Goal: Check status: Check status

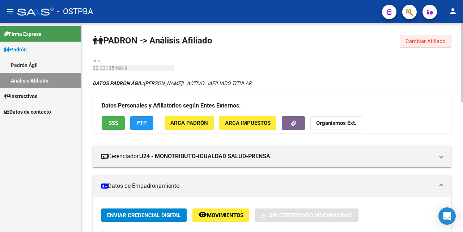
click at [427, 43] on span "Cambiar Afiliado" at bounding box center [425, 41] width 40 height 7
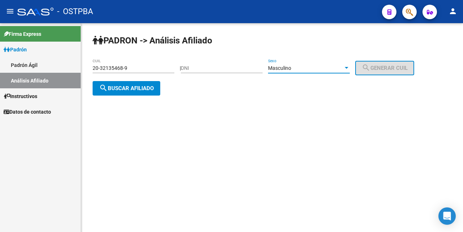
click at [349, 67] on div at bounding box center [346, 68] width 7 height 6
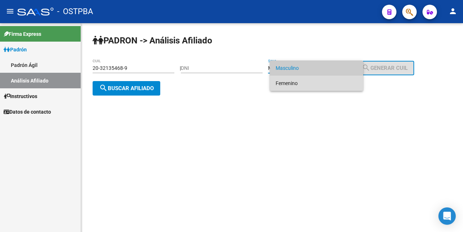
click at [315, 79] on span "Femenino" at bounding box center [316, 83] width 82 height 15
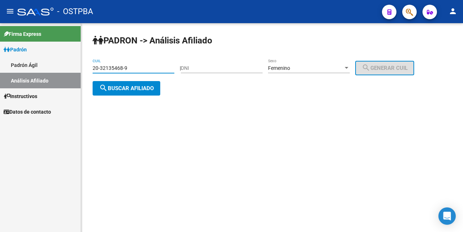
click at [169, 70] on input "20-32135468-9" at bounding box center [134, 68] width 82 height 6
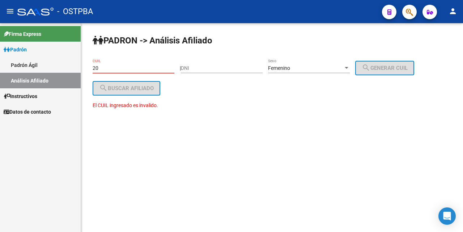
type input "2"
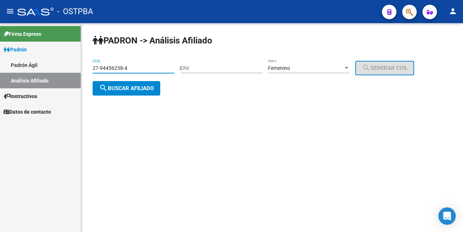
click at [138, 89] on span "search Buscar afiliado" at bounding box center [126, 88] width 55 height 7
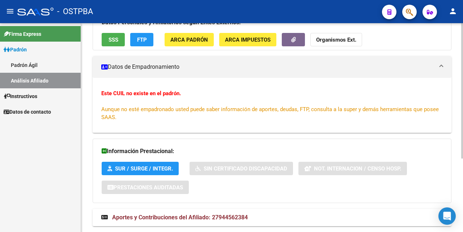
scroll to position [113, 0]
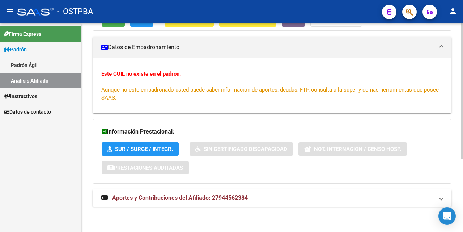
drag, startPoint x: 204, startPoint y: 196, endPoint x: 204, endPoint y: 189, distance: 7.6
click at [204, 195] on span "Aportes y Contribuciones del Afiliado: 27944562384" at bounding box center [180, 197] width 136 height 7
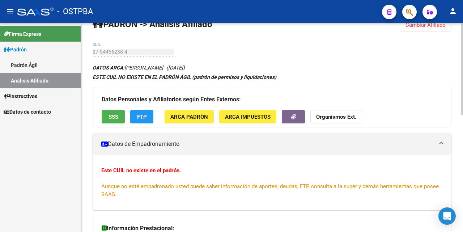
scroll to position [0, 0]
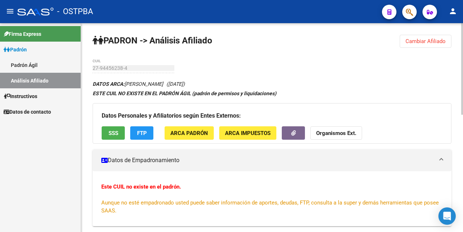
click at [113, 135] on span "SSS" at bounding box center [113, 133] width 10 height 7
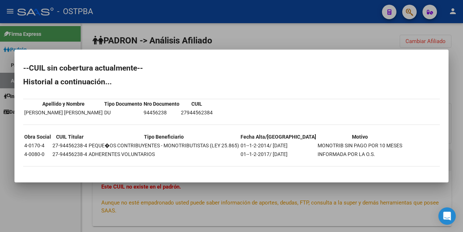
drag, startPoint x: 257, startPoint y: 41, endPoint x: 256, endPoint y: 56, distance: 15.2
click at [257, 41] on div at bounding box center [231, 116] width 463 height 232
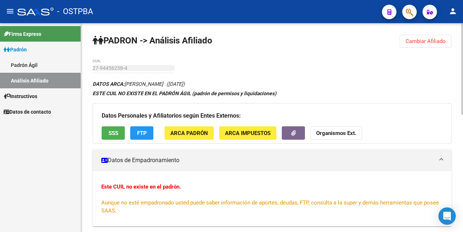
click at [421, 42] on span "Cambiar Afiliado" at bounding box center [425, 41] width 40 height 7
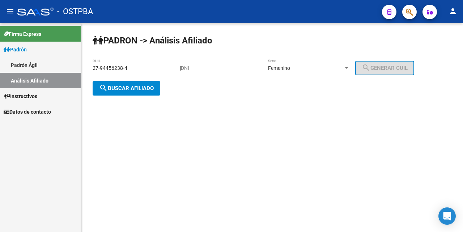
click at [141, 63] on div "27-94456238-4 CUIL" at bounding box center [134, 66] width 82 height 14
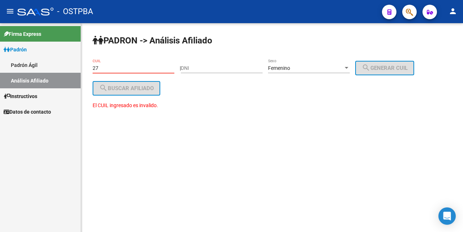
type input "2"
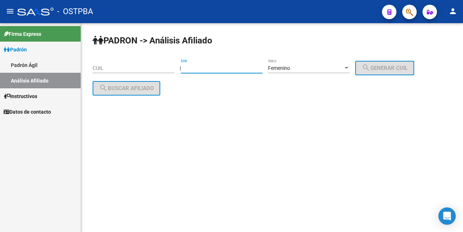
drag, startPoint x: 189, startPoint y: 70, endPoint x: 198, endPoint y: 70, distance: 9.8
click at [196, 70] on input "DNI" at bounding box center [222, 68] width 82 height 6
type input "13264409"
click at [348, 68] on div at bounding box center [346, 68] width 4 height 2
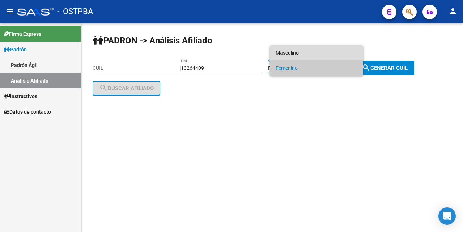
click at [319, 50] on span "Masculino" at bounding box center [316, 52] width 82 height 15
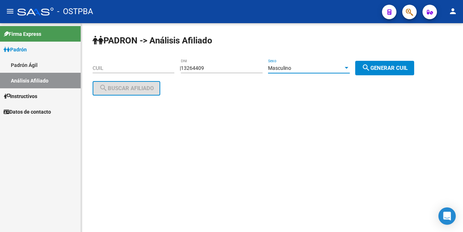
click at [370, 71] on mat-icon "search" at bounding box center [365, 67] width 9 height 9
type input "20-13264409-9"
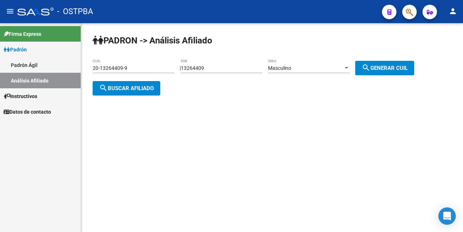
click at [143, 88] on span "search Buscar afiliado" at bounding box center [126, 88] width 55 height 7
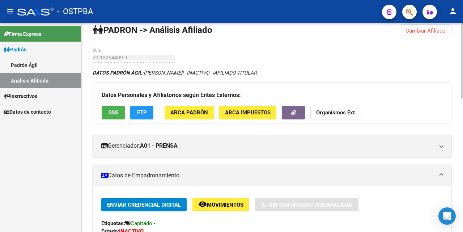
scroll to position [9, 0]
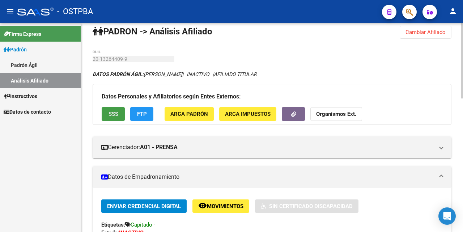
click at [113, 115] on span "SSS" at bounding box center [113, 114] width 10 height 7
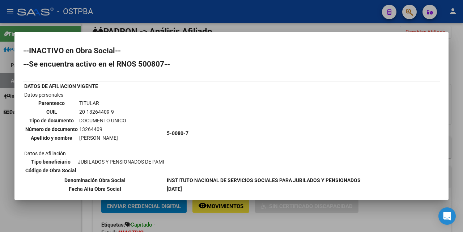
click at [235, 26] on div at bounding box center [231, 116] width 463 height 232
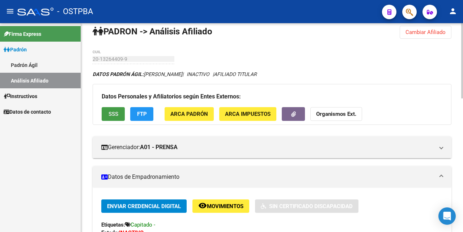
click at [111, 113] on span "SSS" at bounding box center [113, 114] width 10 height 7
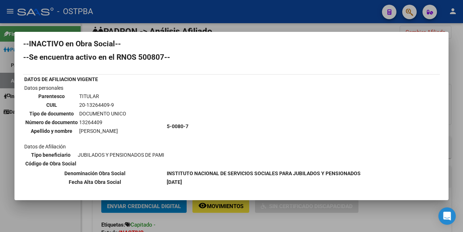
scroll to position [0, 0]
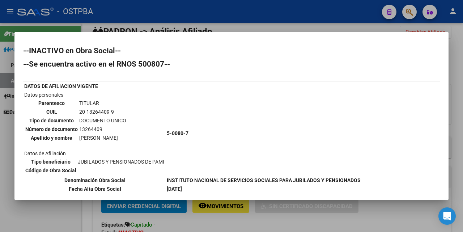
drag, startPoint x: 241, startPoint y: 28, endPoint x: 234, endPoint y: 60, distance: 32.7
click at [241, 28] on div at bounding box center [231, 116] width 463 height 232
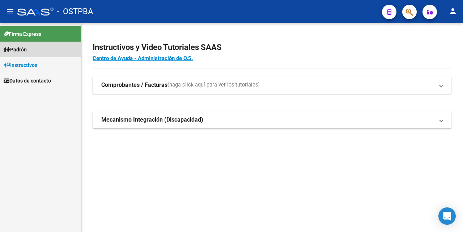
click at [20, 50] on span "Padrón" at bounding box center [15, 50] width 23 height 8
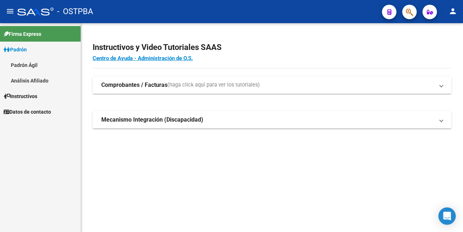
click at [33, 82] on link "Análisis Afiliado" at bounding box center [40, 81] width 81 height 16
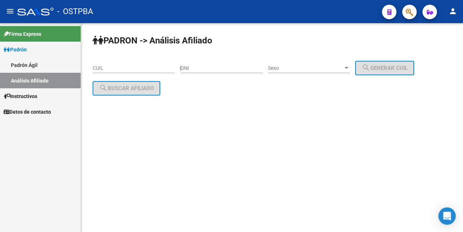
click at [97, 68] on input "CUIL" at bounding box center [134, 68] width 82 height 6
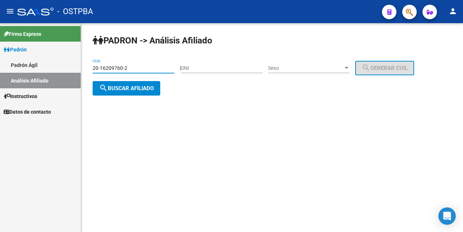
click at [349, 66] on div at bounding box center [346, 68] width 7 height 6
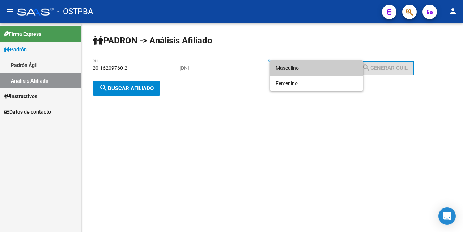
click at [313, 69] on span "Masculino" at bounding box center [316, 67] width 82 height 15
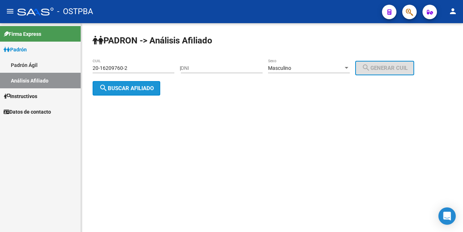
click at [130, 90] on span "search Buscar afiliado" at bounding box center [126, 88] width 55 height 7
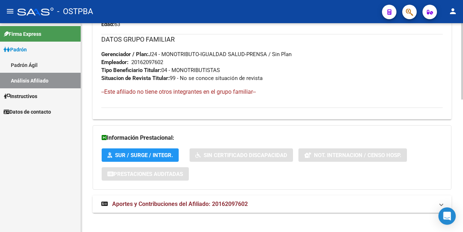
scroll to position [362, 0]
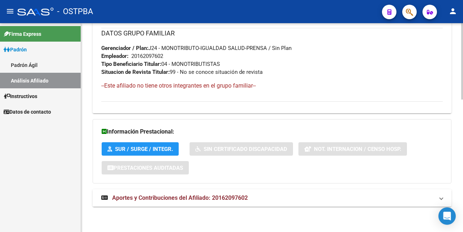
click at [194, 198] on span "Aportes y Contribuciones del Afiliado: 20162097602" at bounding box center [180, 197] width 136 height 7
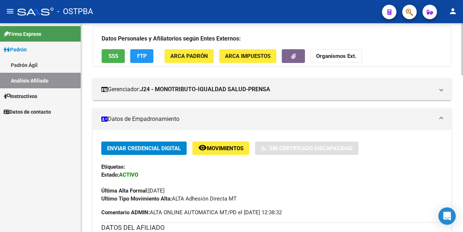
scroll to position [72, 0]
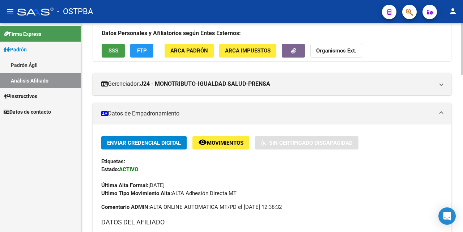
click at [120, 51] on button "SSS" at bounding box center [113, 50] width 23 height 13
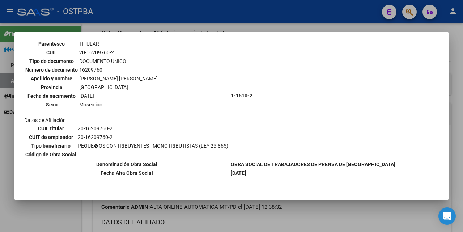
scroll to position [0, 0]
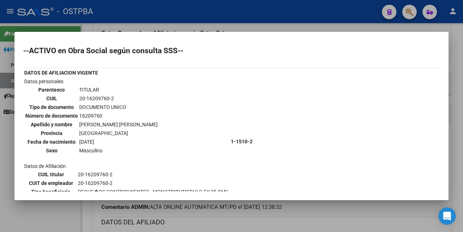
click at [291, 26] on div at bounding box center [231, 116] width 463 height 232
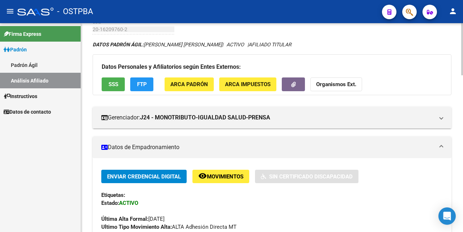
scroll to position [36, 0]
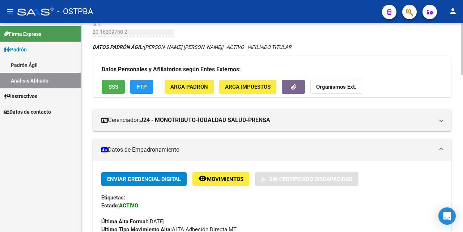
click at [110, 89] on span "SSS" at bounding box center [113, 87] width 10 height 7
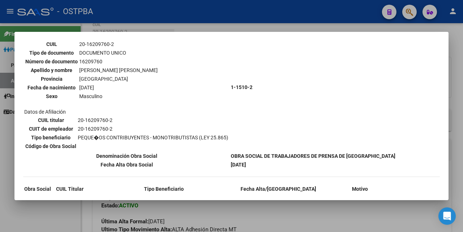
scroll to position [0, 0]
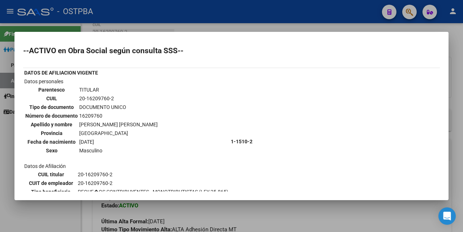
click at [211, 27] on div at bounding box center [231, 116] width 463 height 232
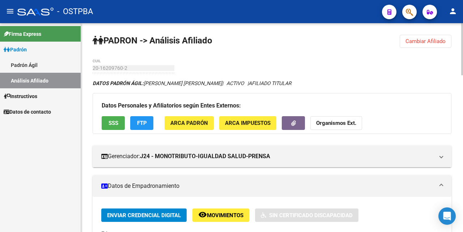
click at [414, 38] on span "Cambiar Afiliado" at bounding box center [425, 41] width 40 height 7
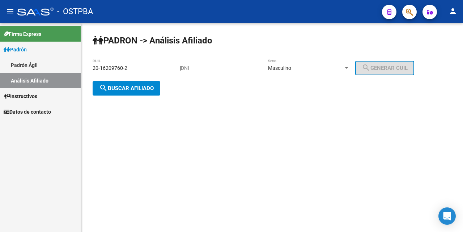
click at [151, 66] on input "20-16209760-2" at bounding box center [134, 68] width 82 height 6
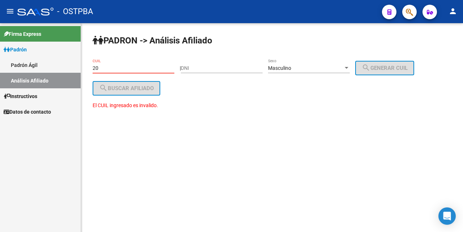
type input "2"
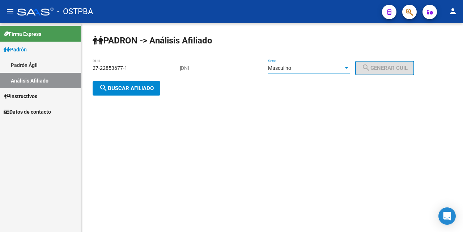
click at [348, 67] on div at bounding box center [346, 68] width 4 height 2
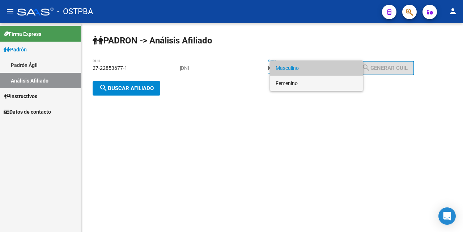
click at [304, 86] on span "Femenino" at bounding box center [316, 83] width 82 height 15
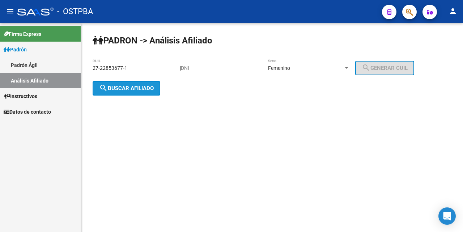
click at [154, 88] on span "search Buscar afiliado" at bounding box center [126, 88] width 55 height 7
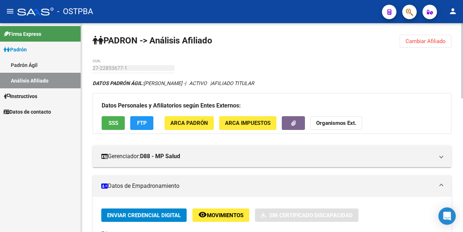
click at [409, 43] on span "Cambiar Afiliado" at bounding box center [425, 41] width 40 height 7
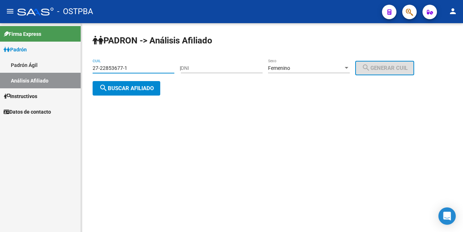
click at [144, 65] on input "27-22853677-1" at bounding box center [134, 68] width 82 height 6
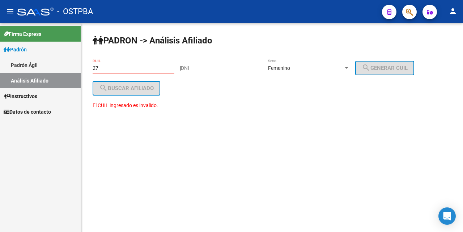
type input "2"
click at [348, 67] on div at bounding box center [346, 68] width 4 height 2
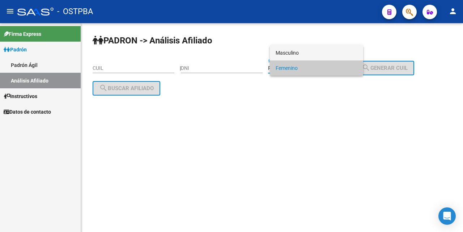
click at [318, 52] on span "Masculino" at bounding box center [316, 52] width 82 height 15
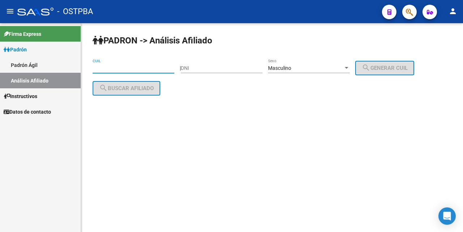
click at [99, 67] on input "CUIL" at bounding box center [134, 68] width 82 height 6
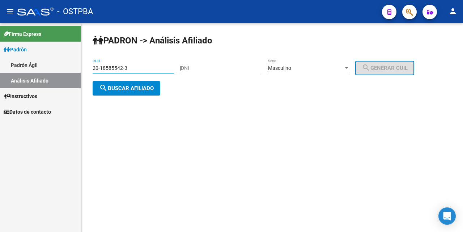
click at [137, 87] on span "search Buscar afiliado" at bounding box center [126, 88] width 55 height 7
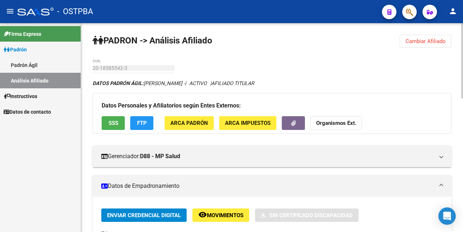
click at [420, 40] on span "Cambiar Afiliado" at bounding box center [425, 41] width 40 height 7
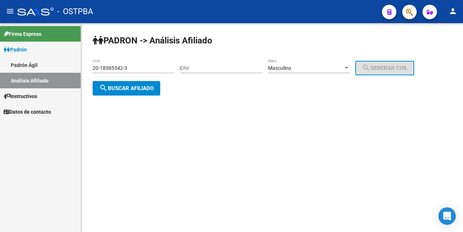
click at [139, 67] on input "20-18585542-3" at bounding box center [134, 68] width 82 height 6
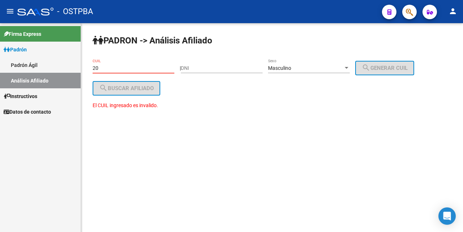
type input "2"
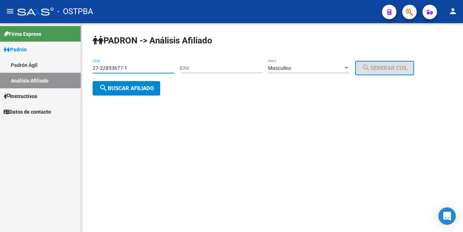
type input "27-22853677-1"
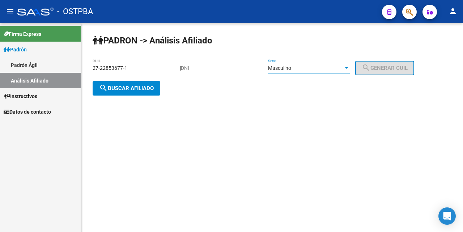
click at [348, 68] on div at bounding box center [346, 68] width 4 height 2
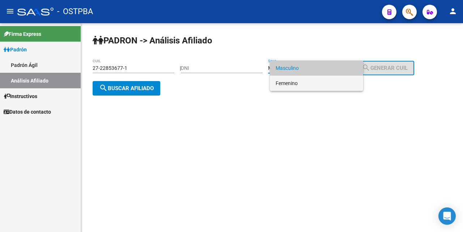
click at [301, 87] on span "Femenino" at bounding box center [316, 83] width 82 height 15
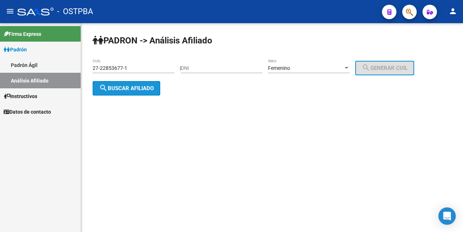
click at [132, 87] on span "search Buscar afiliado" at bounding box center [126, 88] width 55 height 7
